Goal: Task Accomplishment & Management: Manage account settings

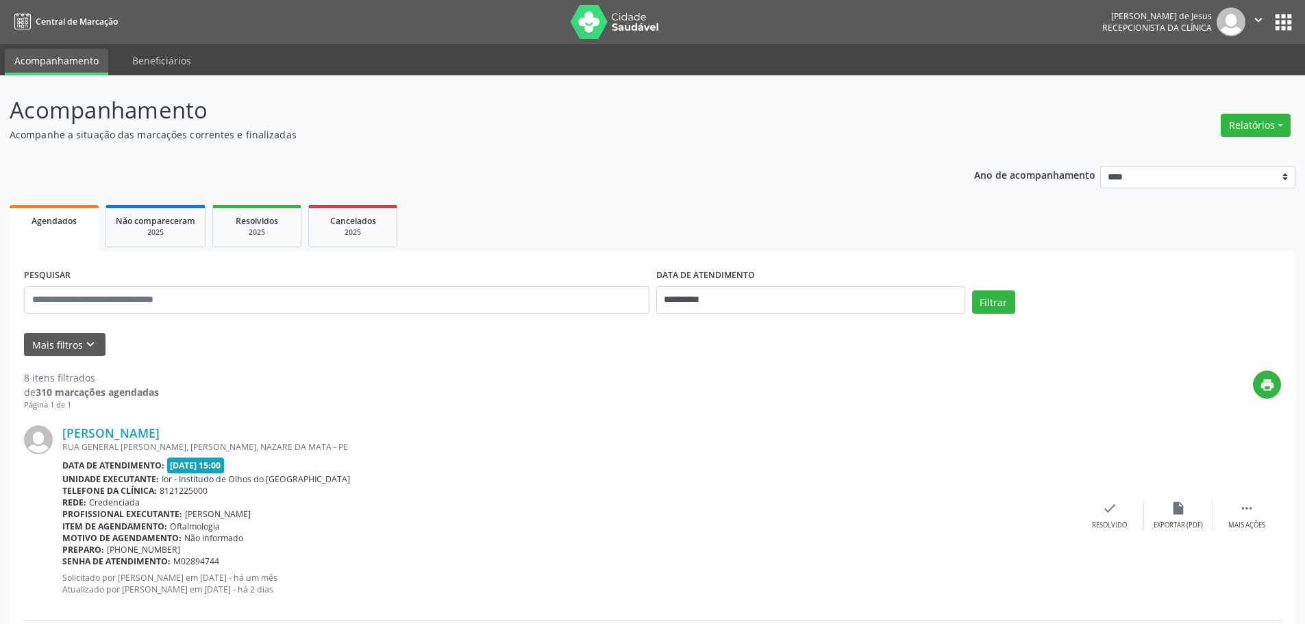
drag, startPoint x: 224, startPoint y: 425, endPoint x: 67, endPoint y: 423, distance: 156.8
click at [67, 423] on div "[PERSON_NAME] [GEOGRAPHIC_DATA][PERSON_NAME], JUA, NAZARE DA [GEOGRAPHIC_DATA] …" at bounding box center [652, 515] width 1257 height 209
click at [222, 425] on div "[PERSON_NAME]" at bounding box center [568, 432] width 1013 height 15
click at [205, 427] on div "[PERSON_NAME]" at bounding box center [568, 432] width 1013 height 15
drag, startPoint x: 205, startPoint y: 427, endPoint x: 208, endPoint y: 410, distance: 16.7
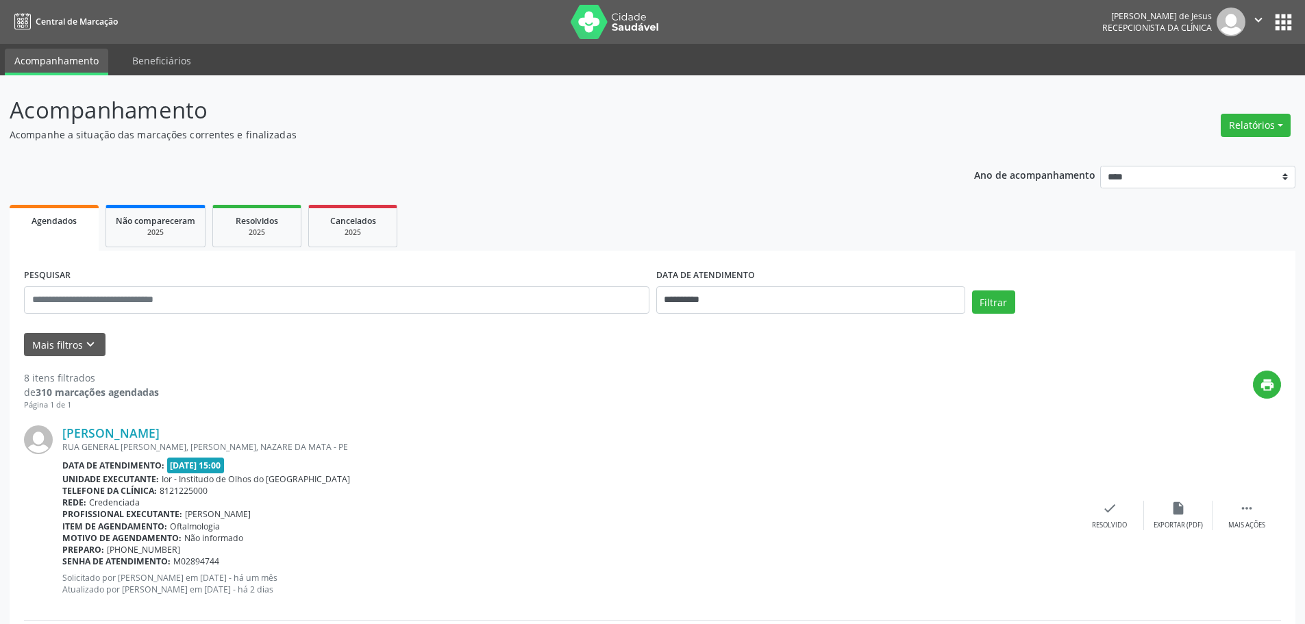
click at [205, 426] on div "[PERSON_NAME]" at bounding box center [568, 432] width 1013 height 15
click at [1100, 505] on div "check Resolvido" at bounding box center [1109, 515] width 68 height 29
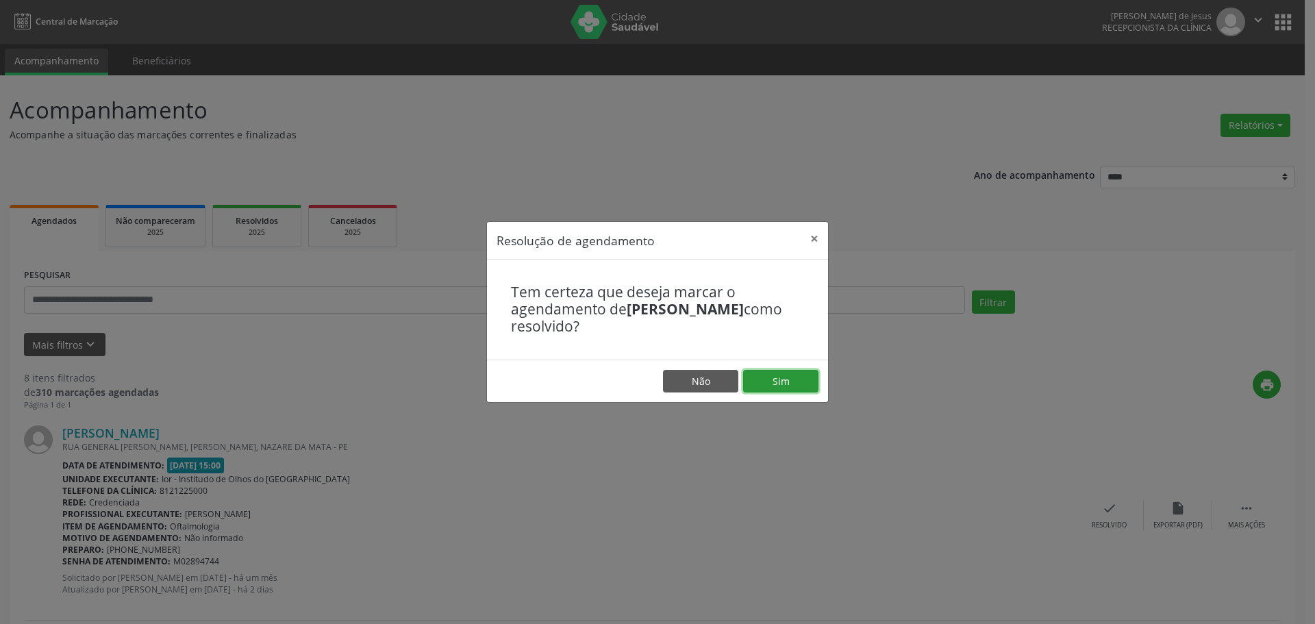
click at [787, 388] on button "Sim" at bounding box center [780, 381] width 75 height 23
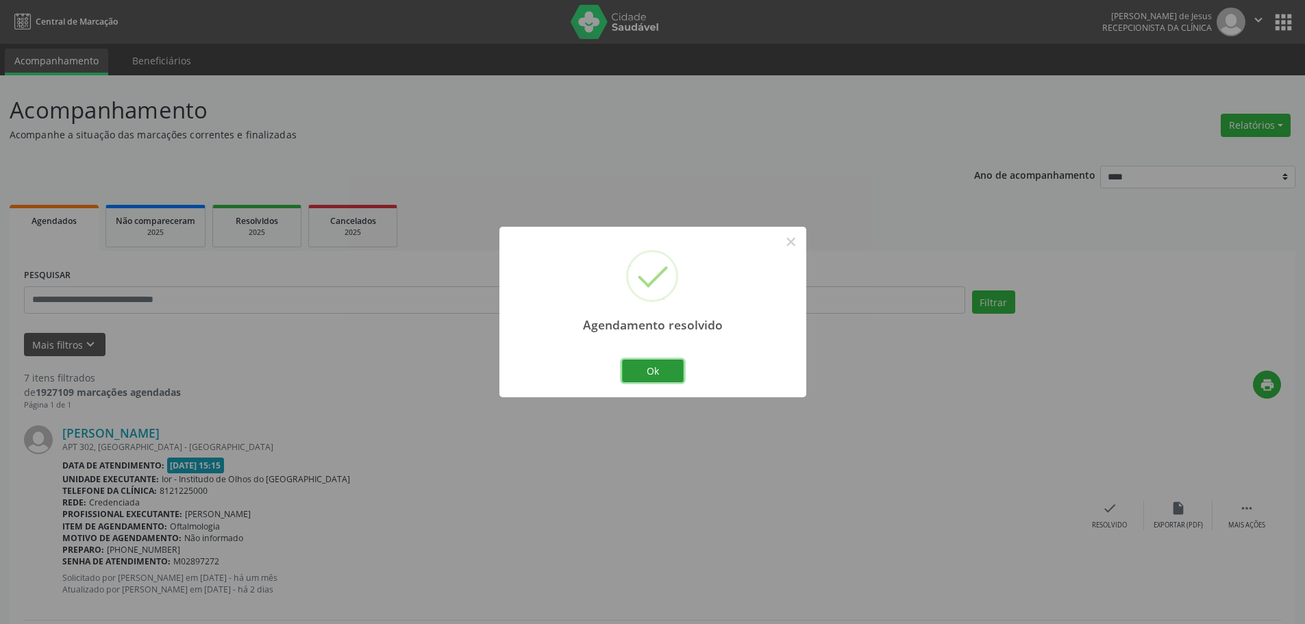
drag, startPoint x: 650, startPoint y: 376, endPoint x: 391, endPoint y: 327, distance: 263.4
click at [649, 376] on button "Ok" at bounding box center [653, 371] width 62 height 23
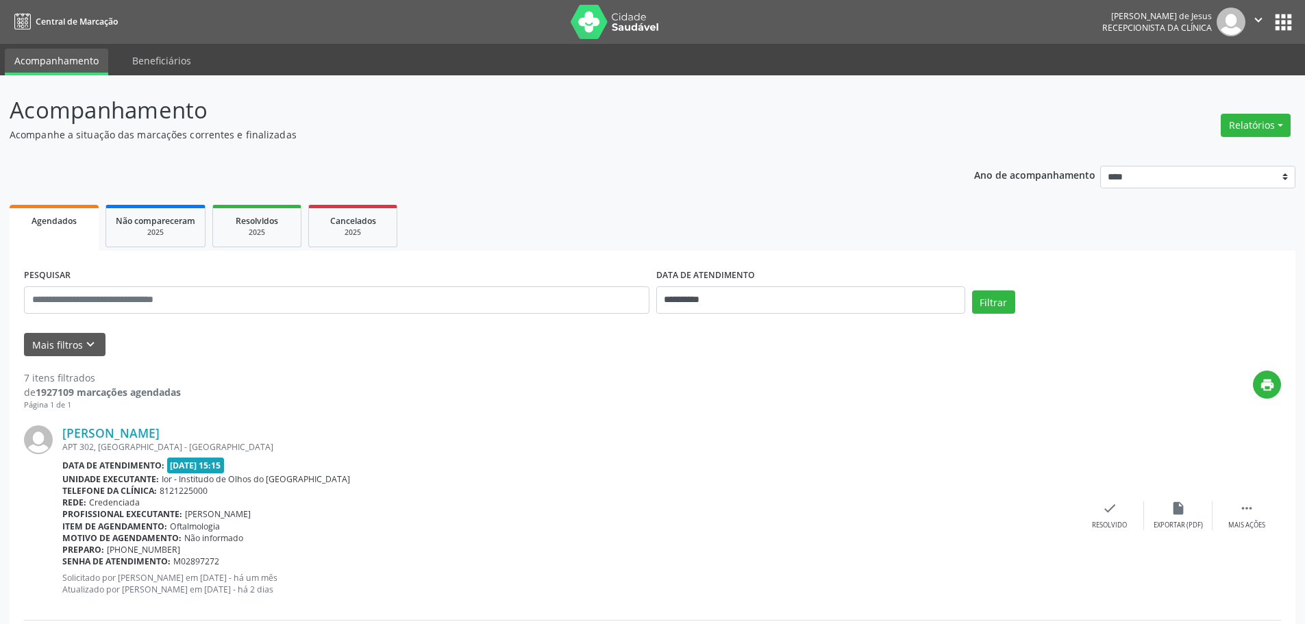
drag, startPoint x: 202, startPoint y: 430, endPoint x: 62, endPoint y: 437, distance: 140.6
click at [62, 437] on div "[PERSON_NAME] APT 302, [GEOGRAPHIC_DATA] - [GEOGRAPHIC_DATA] Data de atendiment…" at bounding box center [652, 515] width 1257 height 209
copy div "[PERSON_NAME]"
click at [1107, 514] on div "check Resolvido" at bounding box center [1109, 515] width 68 height 29
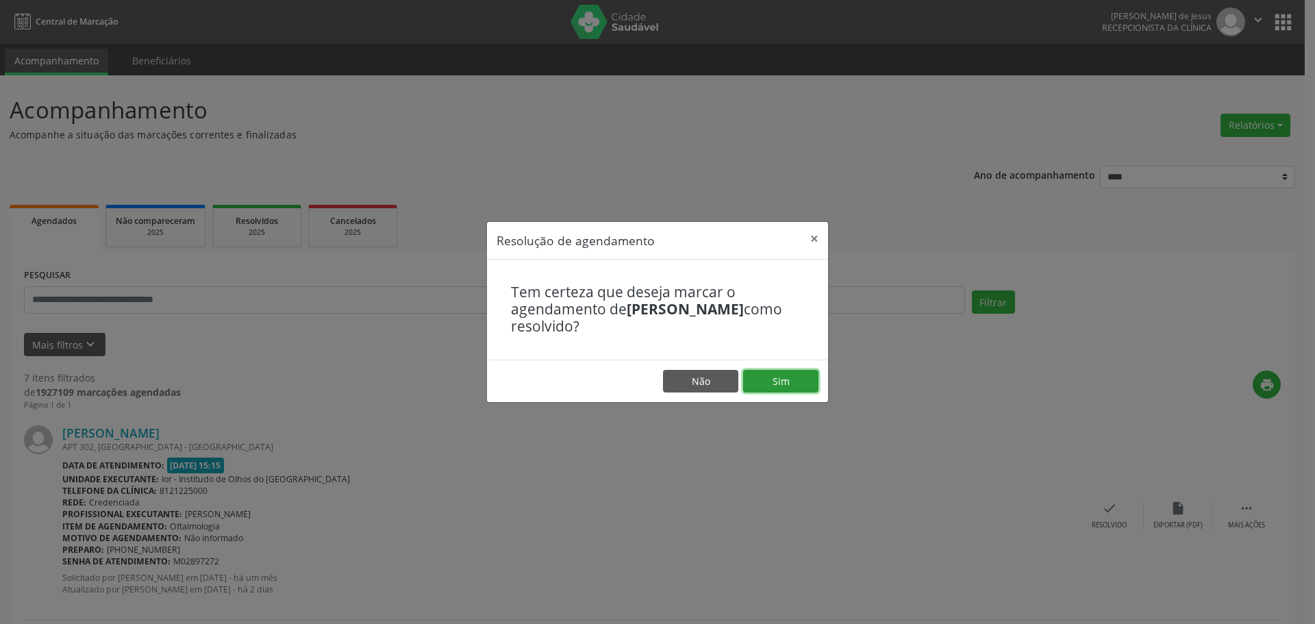
click at [771, 378] on button "Sim" at bounding box center [780, 381] width 75 height 23
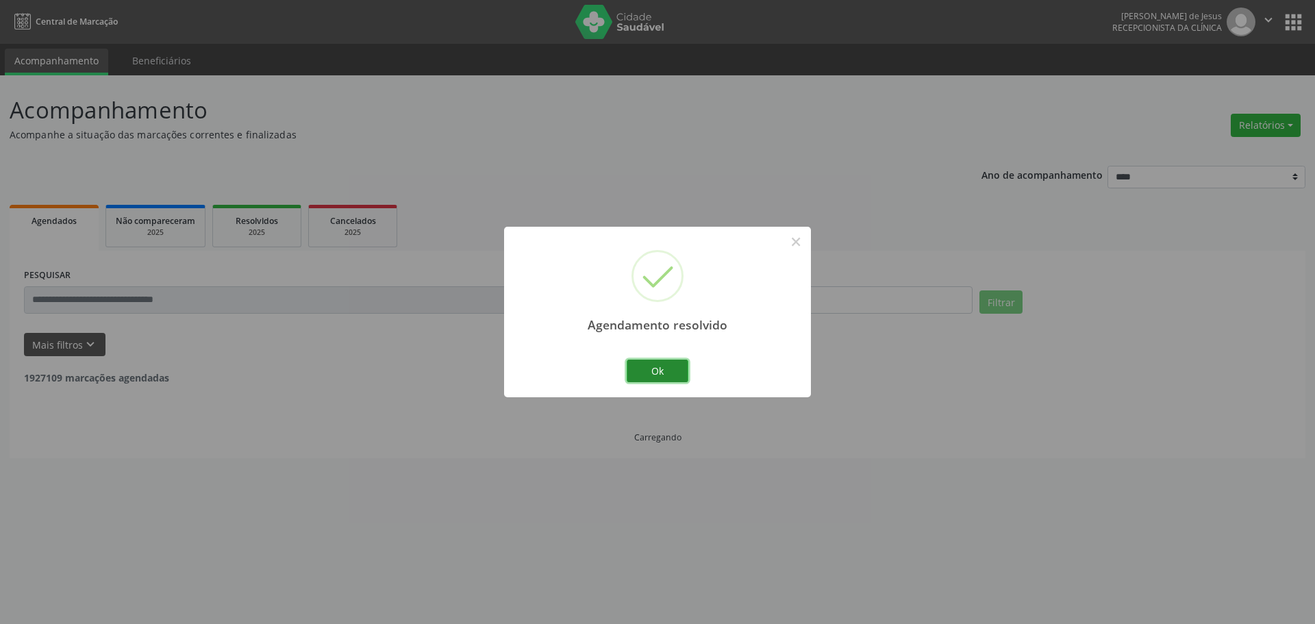
click at [653, 368] on button "Ok" at bounding box center [658, 371] width 62 height 23
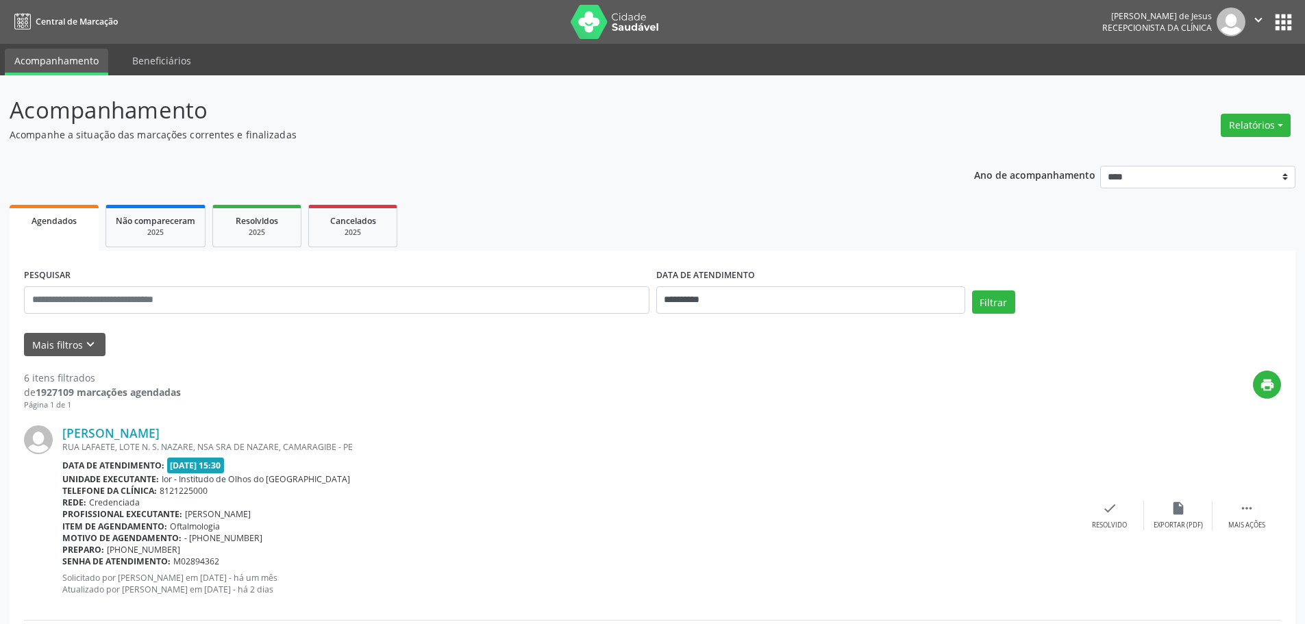
drag, startPoint x: 268, startPoint y: 431, endPoint x: 60, endPoint y: 424, distance: 208.3
click at [60, 424] on div "[PERSON_NAME] [GEOGRAPHIC_DATA], LOTE N. S. NAZARE, NSA SRA DE NAZARE, CAMARAGI…" at bounding box center [652, 515] width 1257 height 209
click at [123, 409] on div "Página 1 de 1" at bounding box center [102, 405] width 157 height 12
drag, startPoint x: 268, startPoint y: 427, endPoint x: 125, endPoint y: 414, distance: 143.7
click at [68, 423] on div "[PERSON_NAME] [GEOGRAPHIC_DATA], LOTE N. S. NAZARE, NSA SRA DE NAZARE, CAMARAGI…" at bounding box center [652, 515] width 1257 height 209
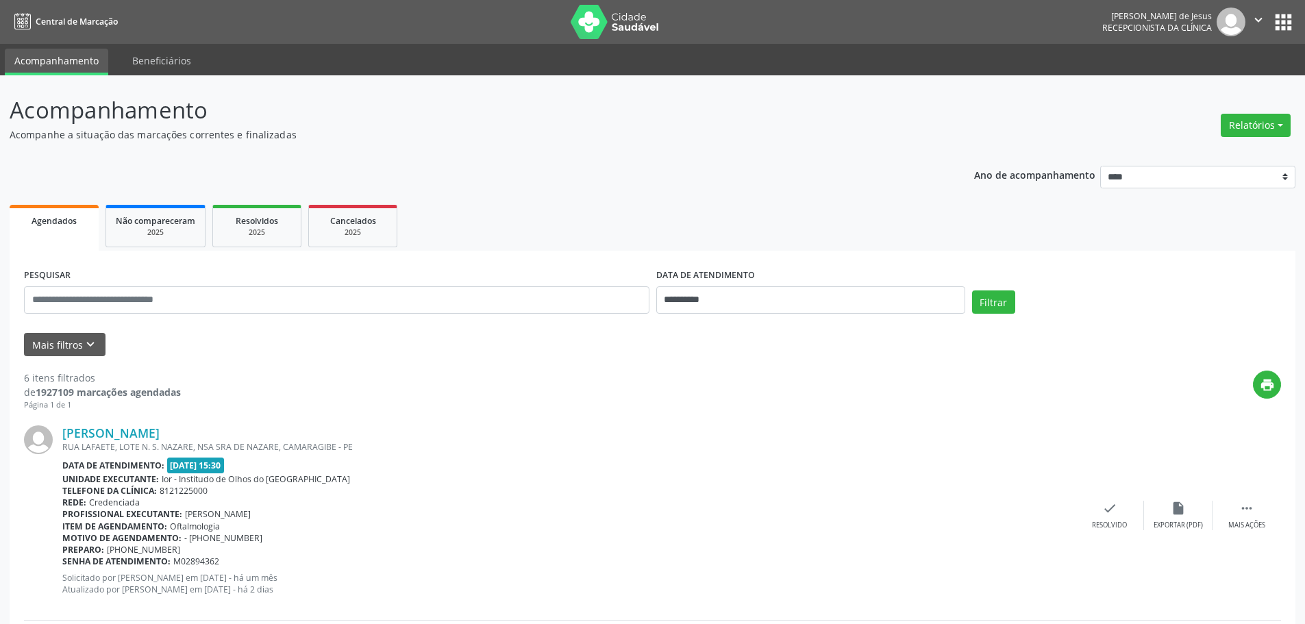
copy link "andira Chaves Cavalcanti da [PERSON_NAME]"
click at [1116, 514] on div "check Resolvido" at bounding box center [1109, 515] width 68 height 29
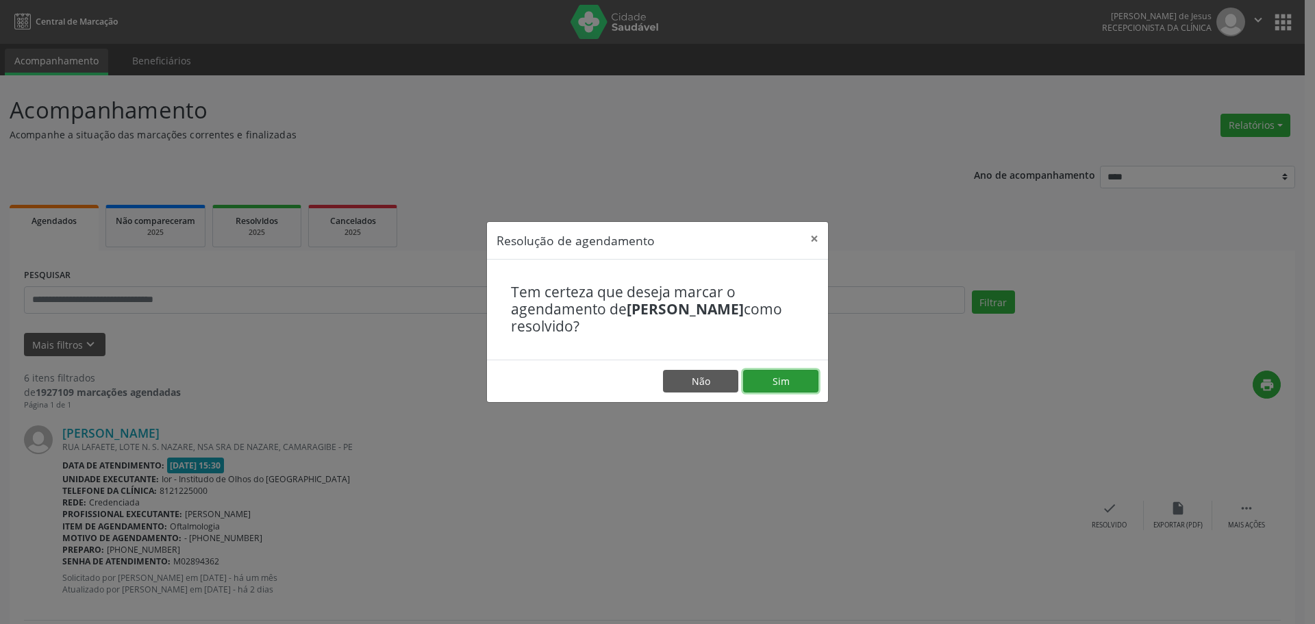
click at [790, 388] on button "Sim" at bounding box center [780, 381] width 75 height 23
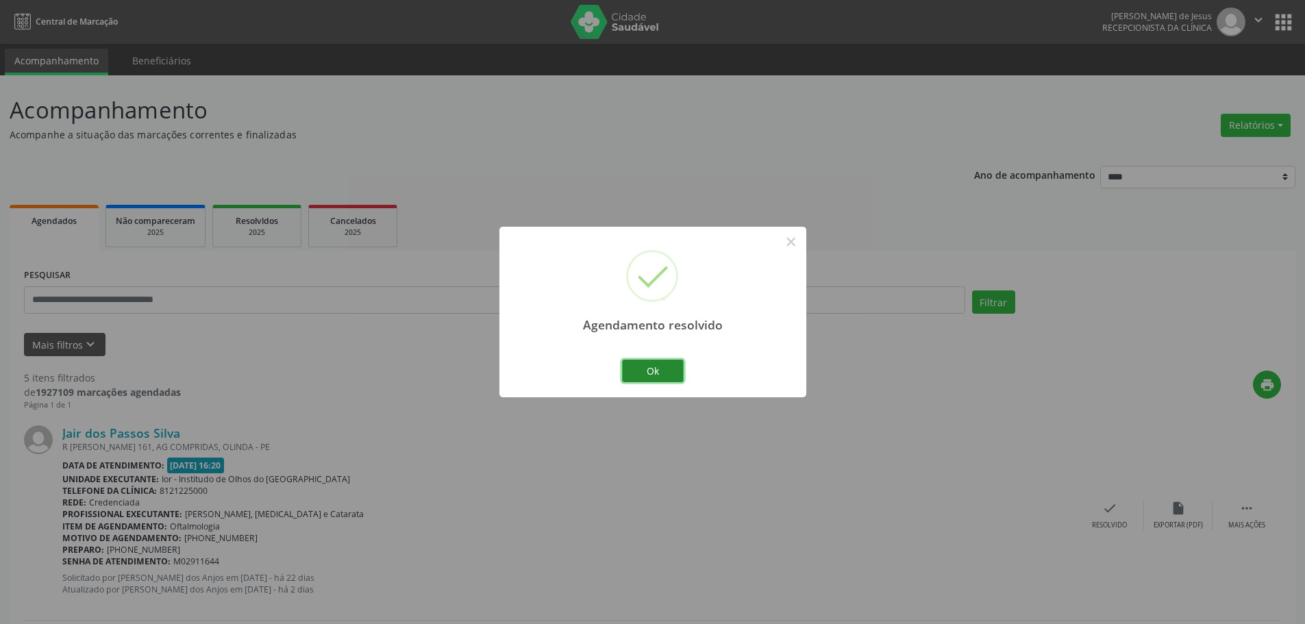
click at [656, 377] on button "Ok" at bounding box center [653, 371] width 62 height 23
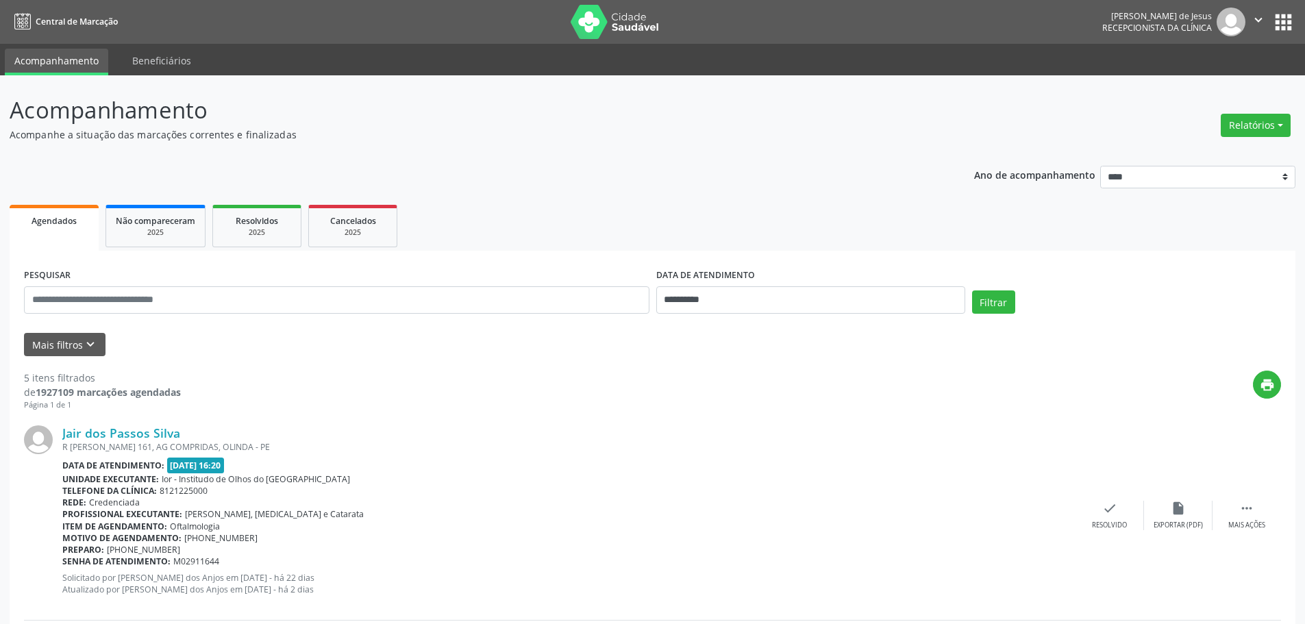
drag, startPoint x: 178, startPoint y: 428, endPoint x: 60, endPoint y: 434, distance: 118.6
click at [60, 434] on div "Jair dos Passos Silva R [PERSON_NAME] 161, AG COMPRIDAS, OLINDA - PE Data de at…" at bounding box center [652, 515] width 1257 height 209
copy div "Jair dos Passos Silva"
click at [1248, 508] on icon "" at bounding box center [1246, 508] width 15 height 15
click at [1168, 511] on div "alarm_off Não compareceu" at bounding box center [1178, 515] width 68 height 29
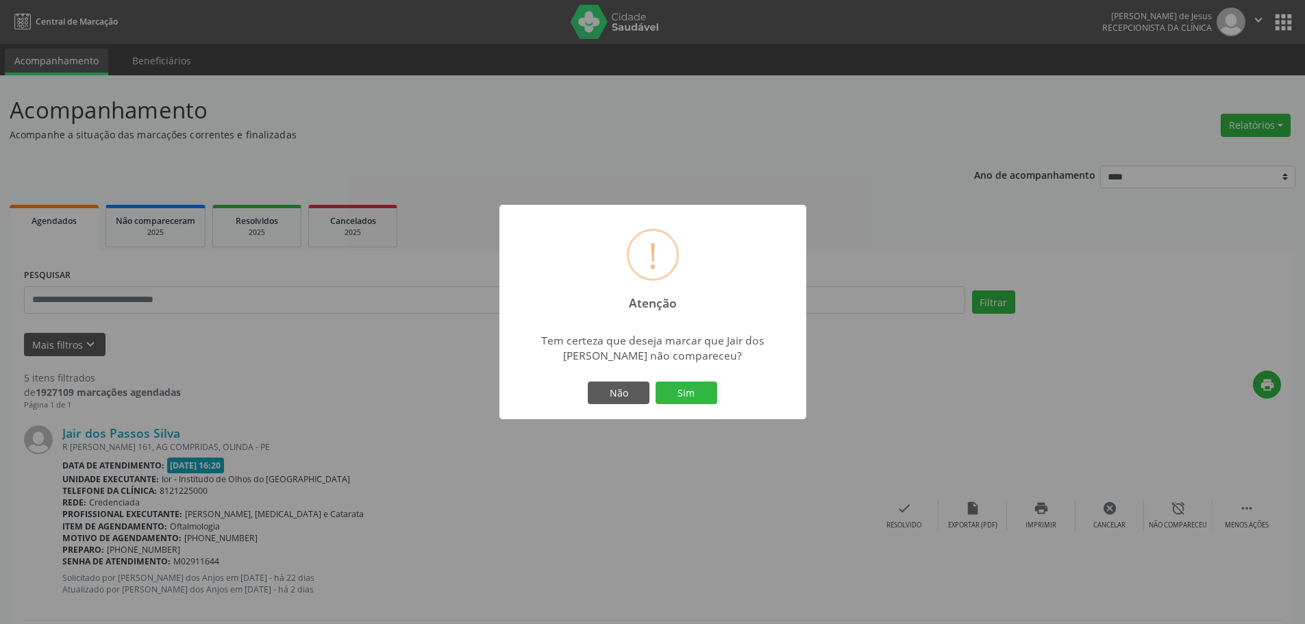
drag, startPoint x: 692, startPoint y: 398, endPoint x: 718, endPoint y: 412, distance: 29.4
click at [688, 394] on button "Sim" at bounding box center [686, 392] width 62 height 23
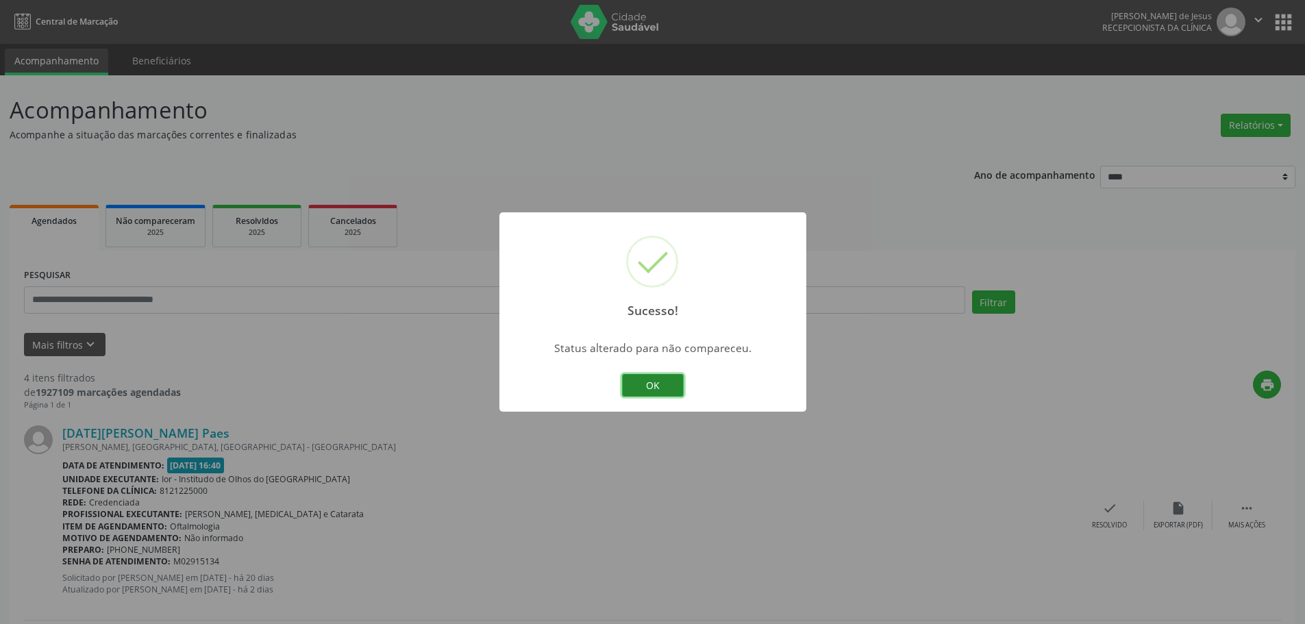
click at [644, 385] on button "OK" at bounding box center [653, 385] width 62 height 23
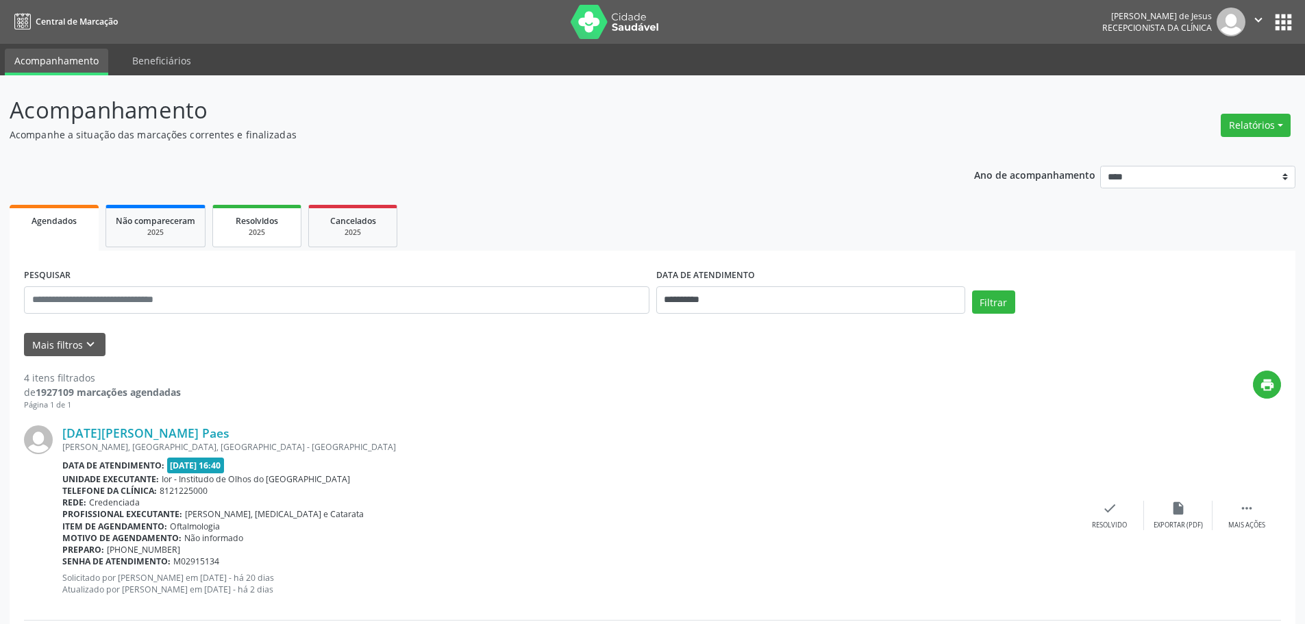
drag, startPoint x: 180, startPoint y: 425, endPoint x: 219, endPoint y: 230, distance: 198.4
click at [69, 416] on div "[DATE][PERSON_NAME] Paes [PERSON_NAME], [GEOGRAPHIC_DATA], [GEOGRAPHIC_DATA] - …" at bounding box center [652, 515] width 1257 height 209
copy link "ucia [PERSON_NAME] Paes"
click at [1110, 517] on div "check Resolvido" at bounding box center [1109, 515] width 68 height 29
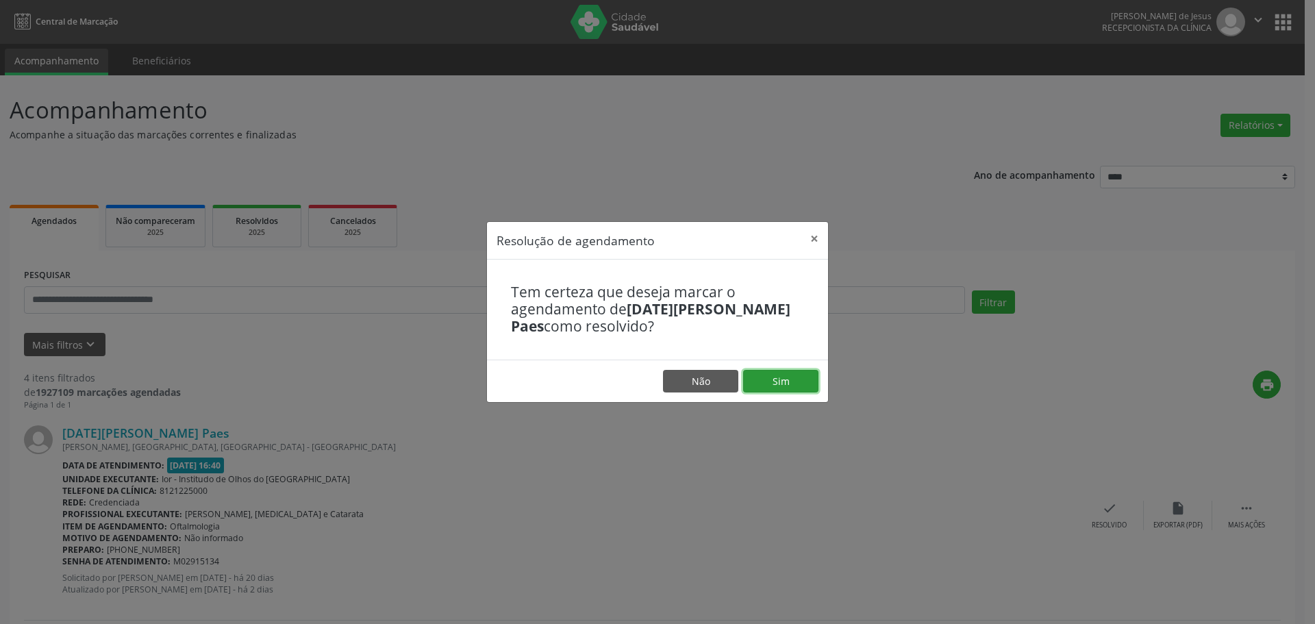
click at [809, 381] on button "Sim" at bounding box center [780, 381] width 75 height 23
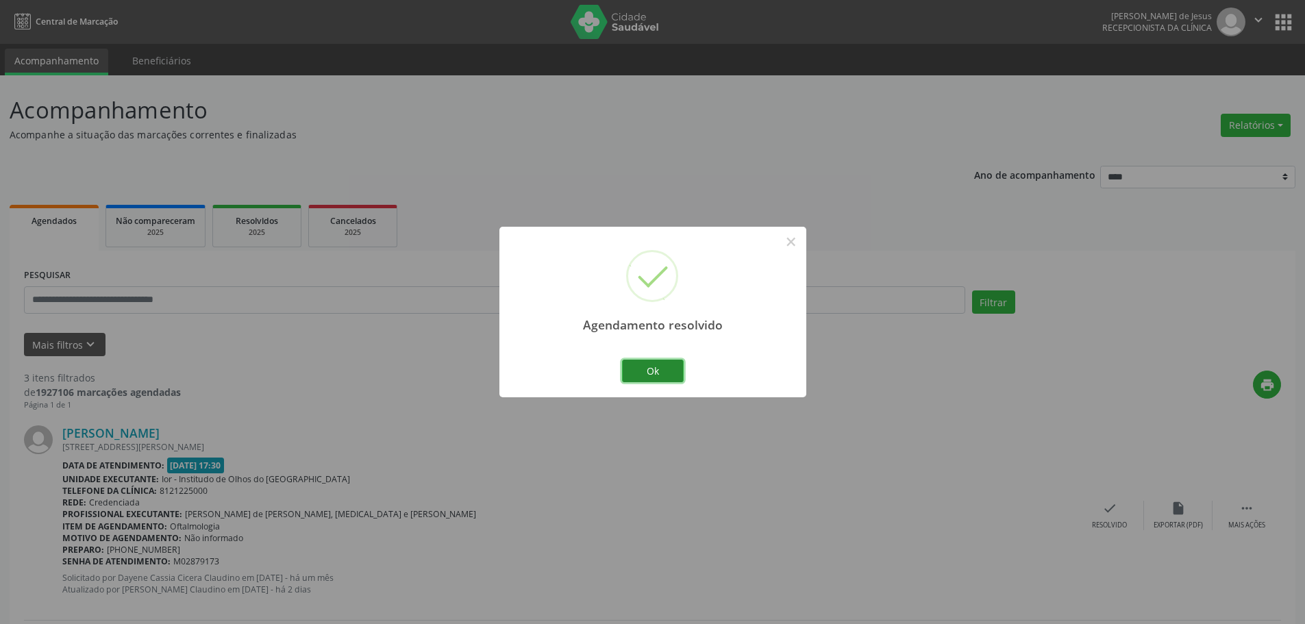
click at [668, 370] on button "Ok" at bounding box center [653, 371] width 62 height 23
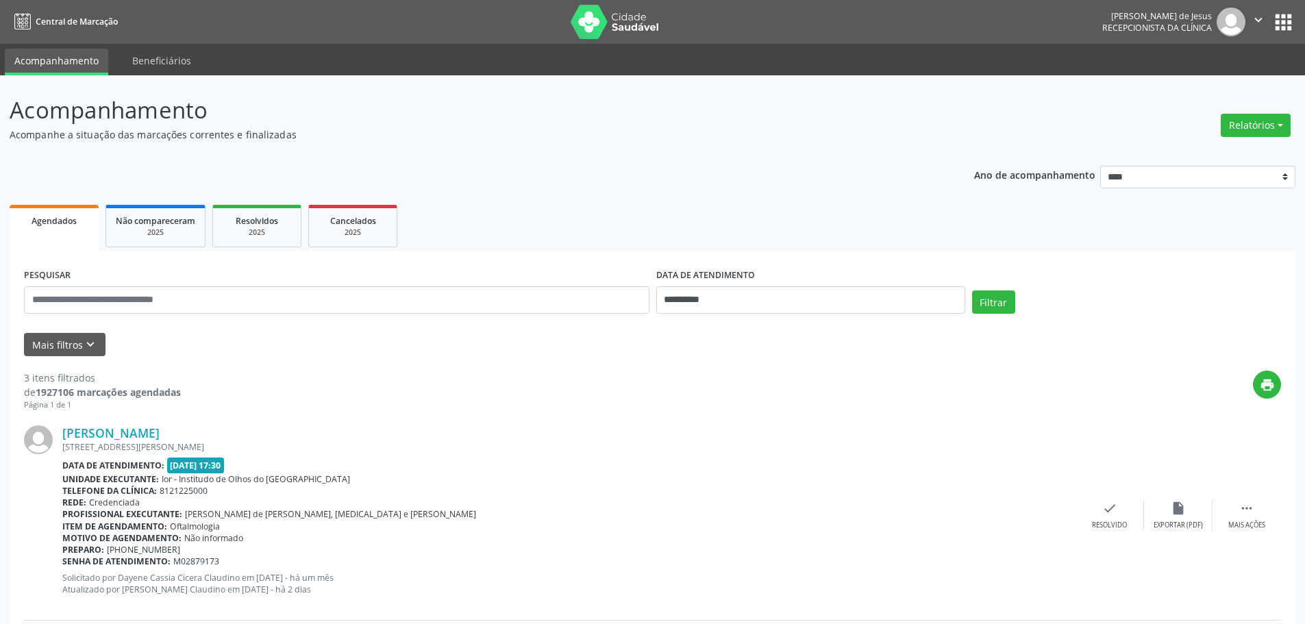
drag, startPoint x: 242, startPoint y: 424, endPoint x: 88, endPoint y: 392, distance: 157.9
click at [64, 423] on div "[PERSON_NAME] [STREET_ADDRESS][PERSON_NAME] Data de atendimento: [DATE] 17:30 U…" at bounding box center [652, 515] width 1257 height 209
copy link "[PERSON_NAME]"
click at [1106, 511] on icon "check" at bounding box center [1109, 508] width 15 height 15
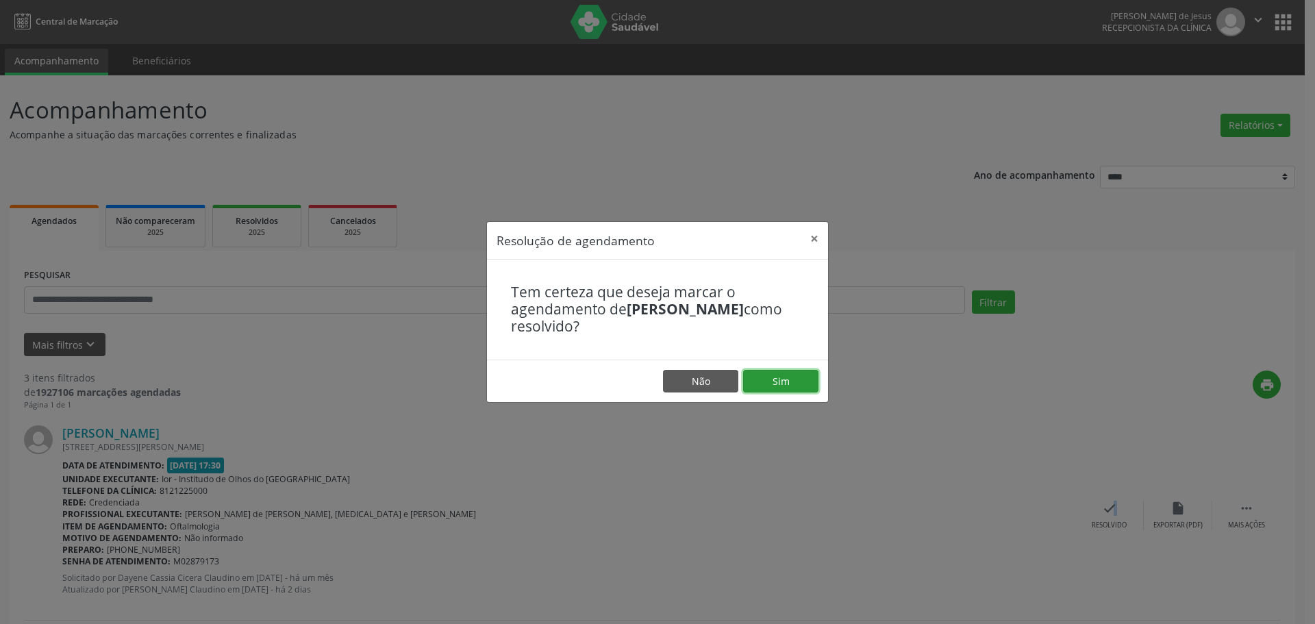
click at [781, 375] on button "Sim" at bounding box center [780, 381] width 75 height 23
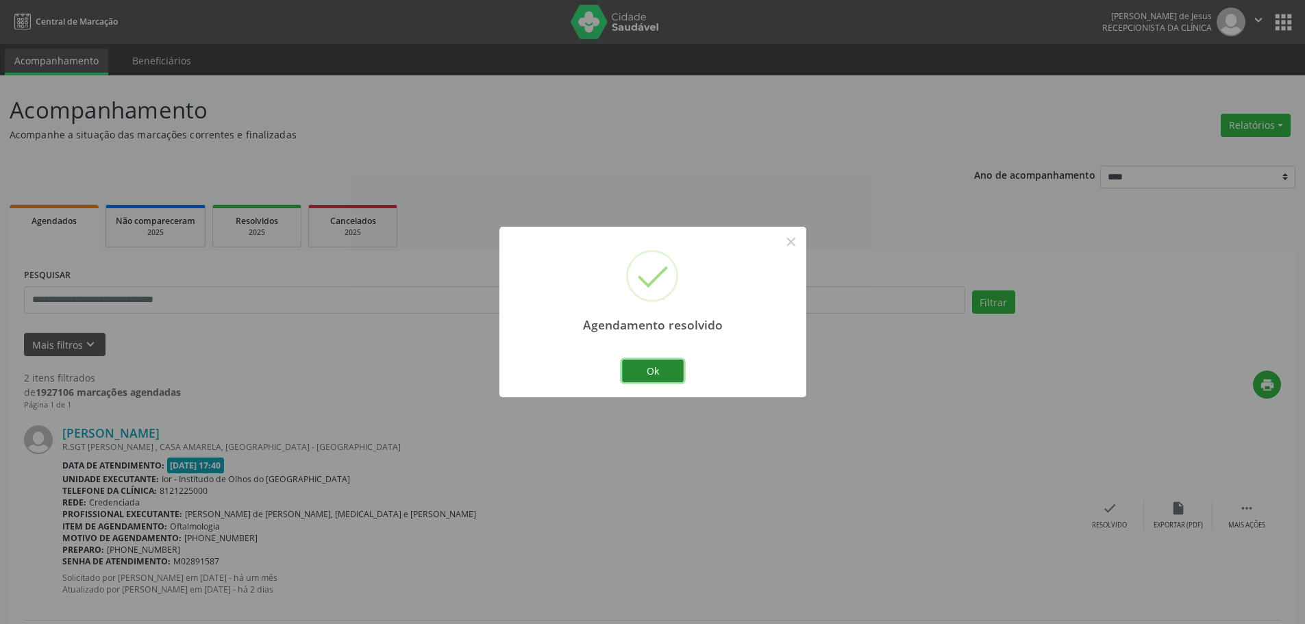
click at [666, 371] on button "Ok" at bounding box center [653, 371] width 62 height 23
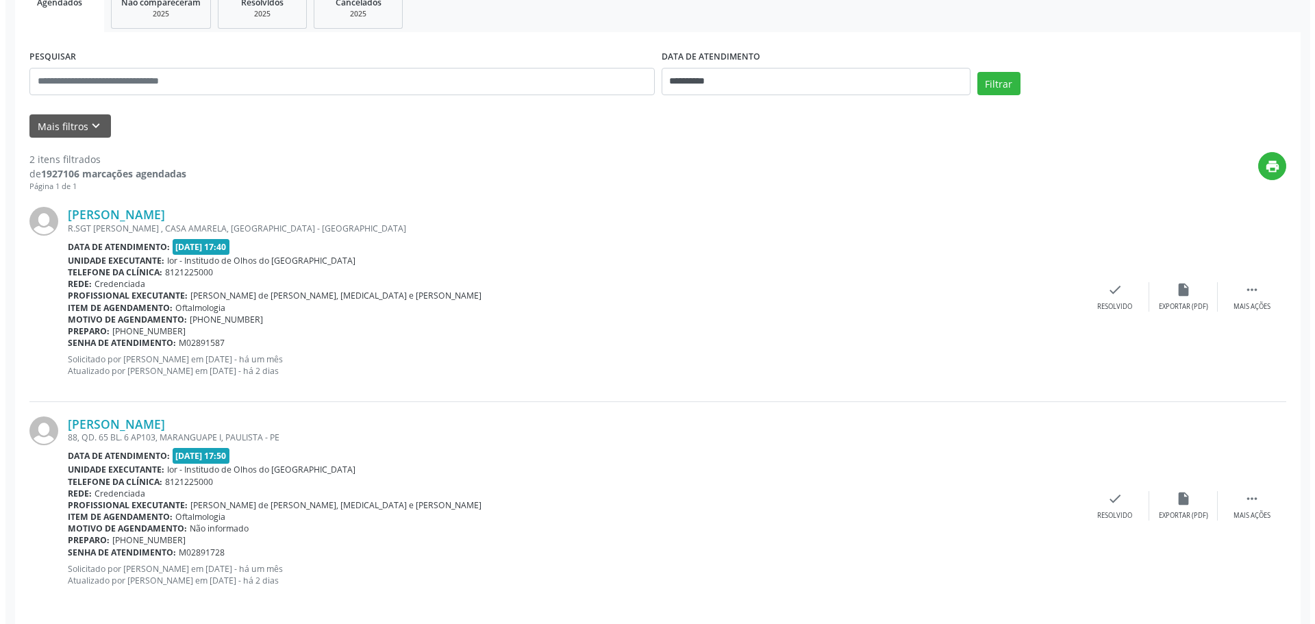
scroll to position [229, 0]
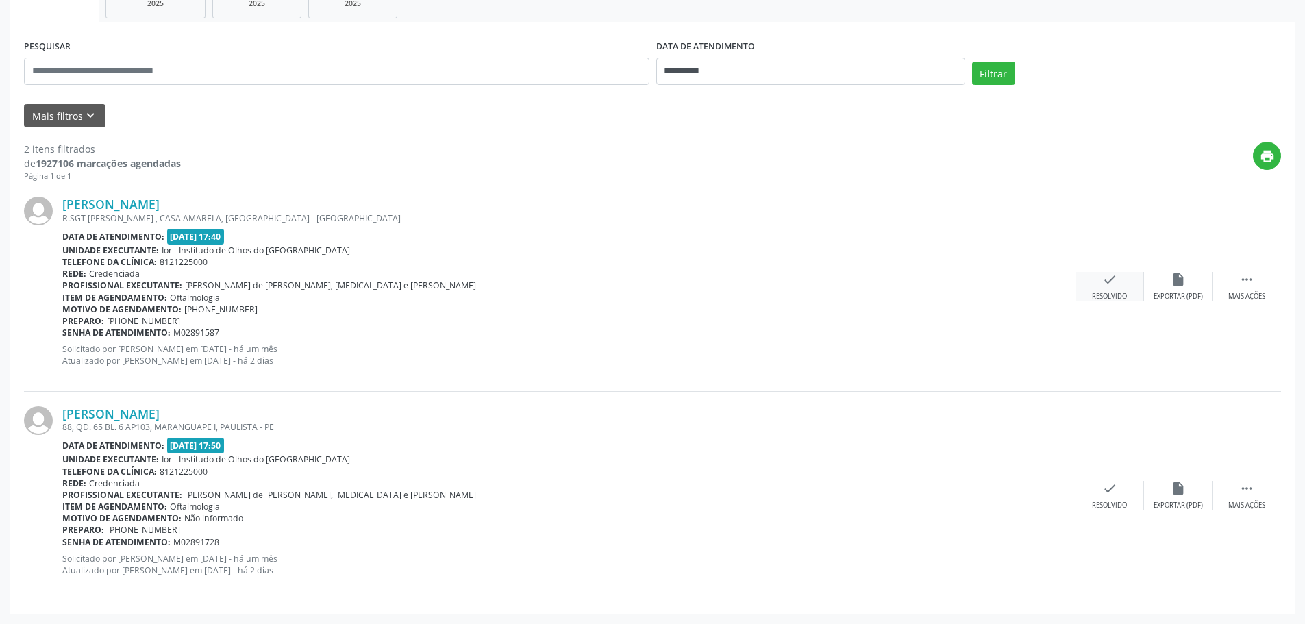
click at [1111, 279] on icon "check" at bounding box center [1109, 279] width 15 height 15
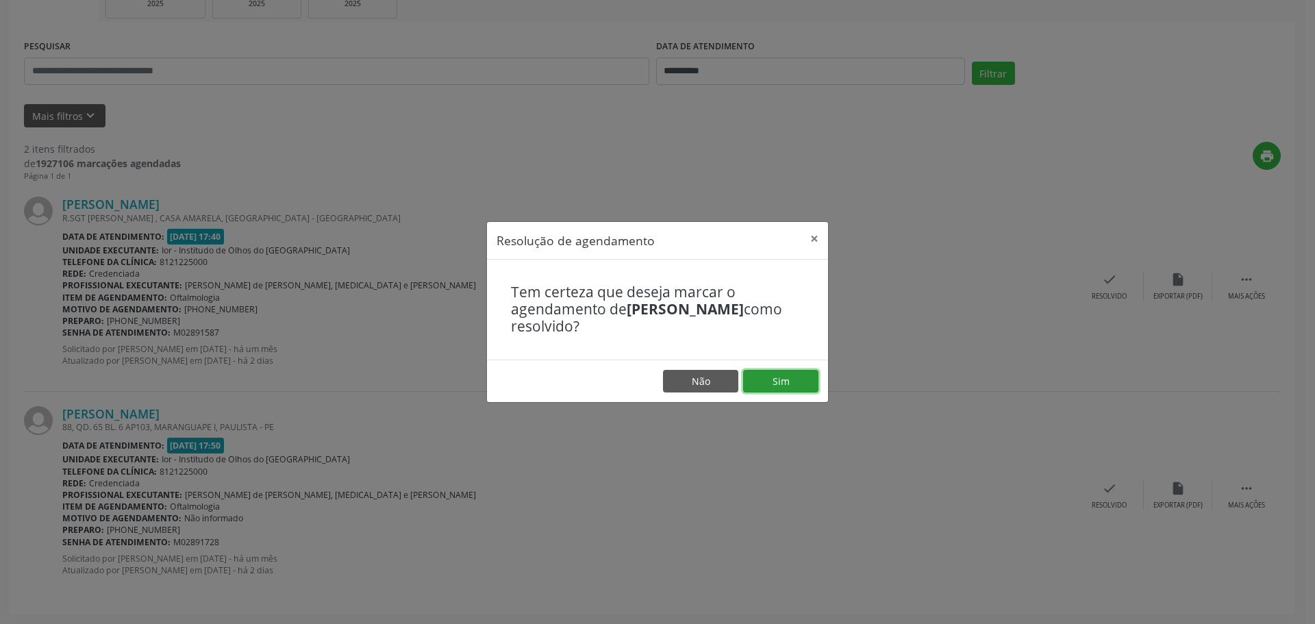
click at [768, 380] on button "Sim" at bounding box center [780, 381] width 75 height 23
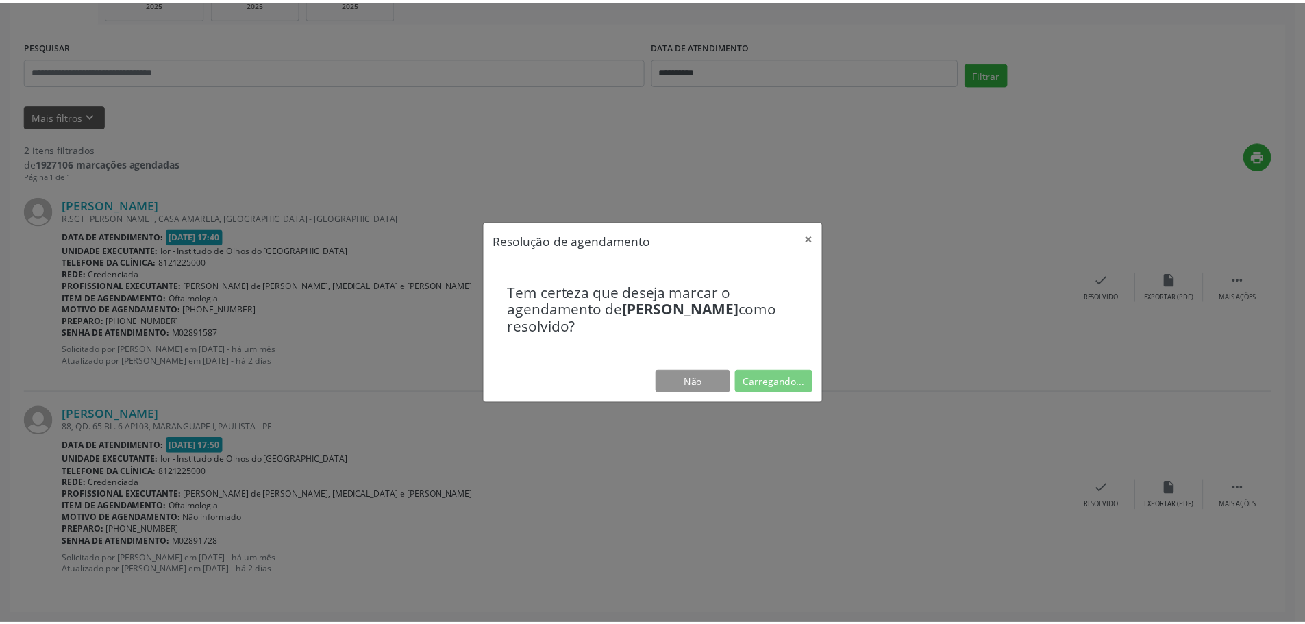
scroll to position [0, 0]
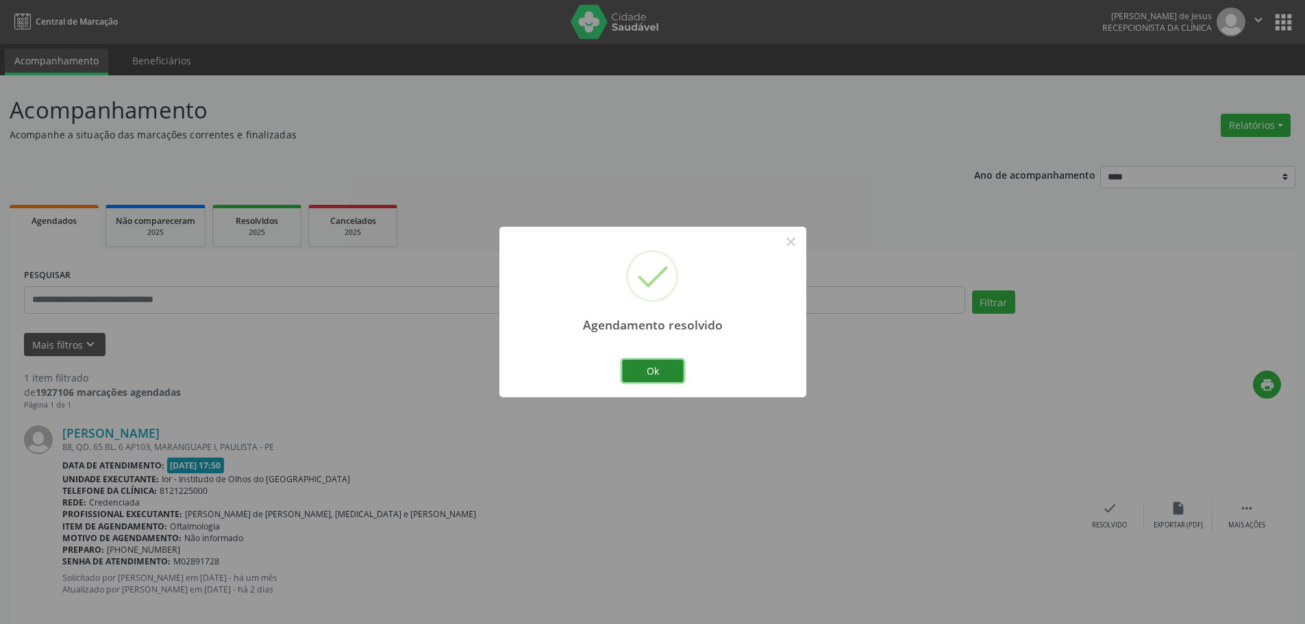
click at [664, 375] on button "Ok" at bounding box center [653, 371] width 62 height 23
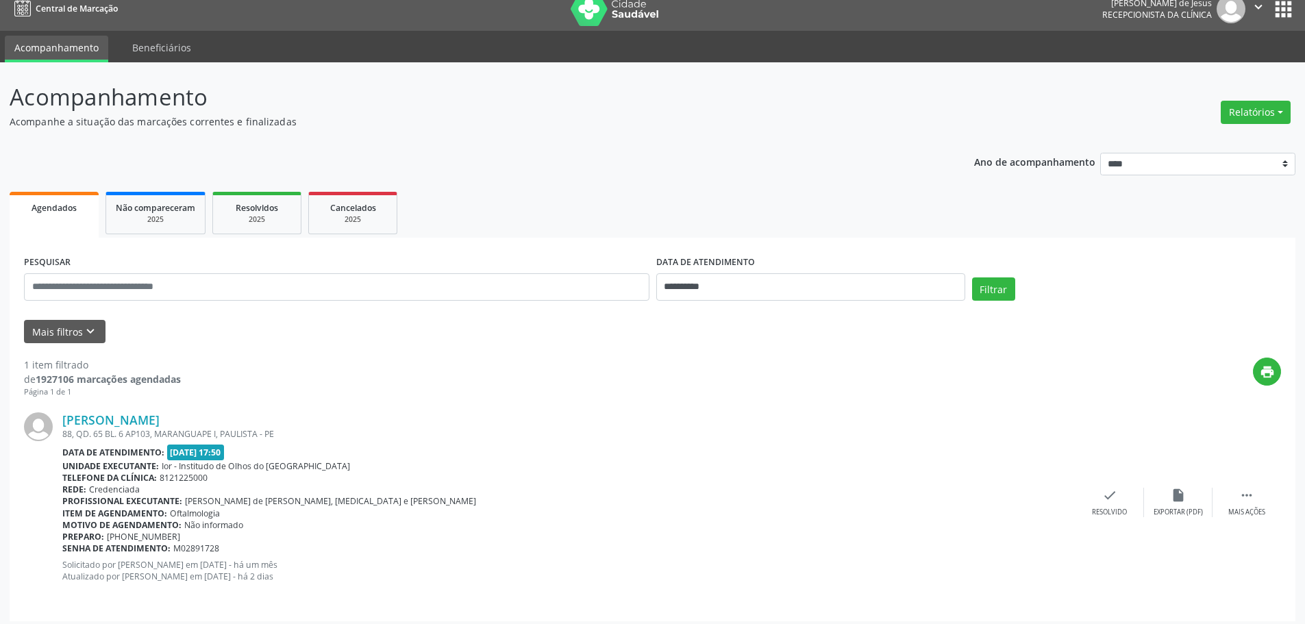
scroll to position [20, 0]
